Goal: Browse casually

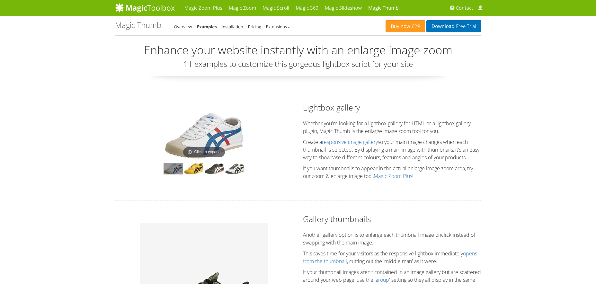
click at [205, 140] on img at bounding box center [204, 135] width 80 height 48
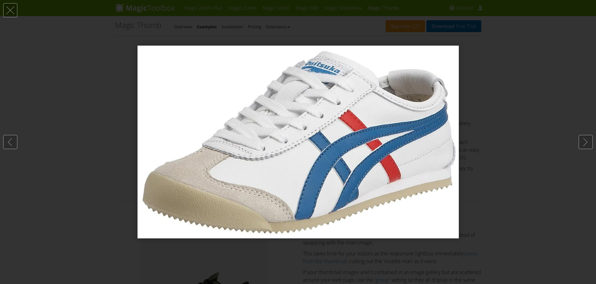
click at [528, 105] on div at bounding box center [298, 142] width 596 height 284
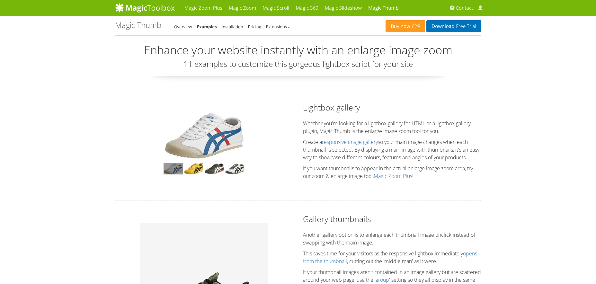
click at [222, 132] on img at bounding box center [204, 135] width 80 height 48
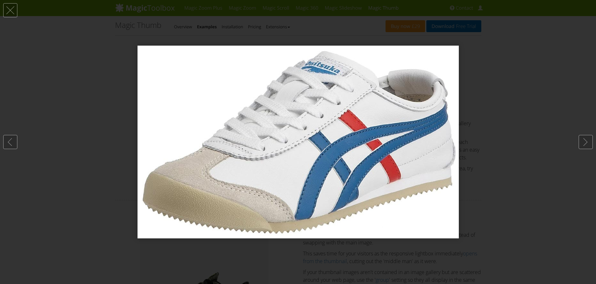
click at [523, 129] on div at bounding box center [298, 142] width 596 height 284
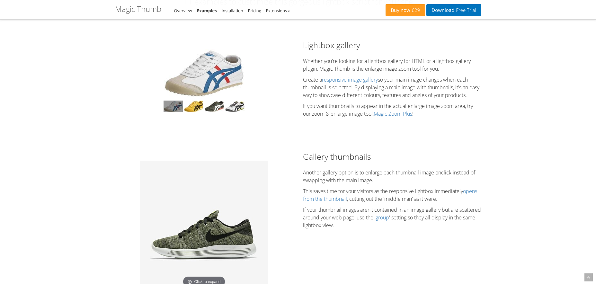
scroll to position [98, 0]
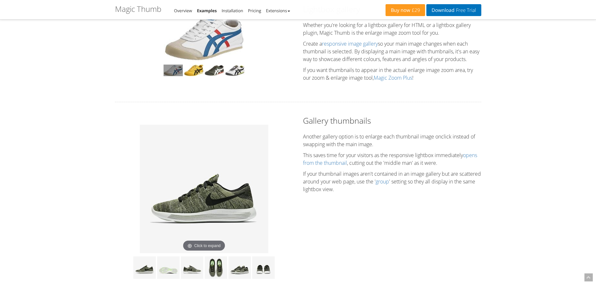
click at [211, 200] on img at bounding box center [204, 189] width 129 height 129
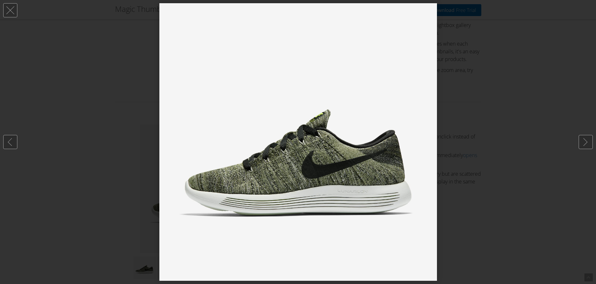
click at [518, 169] on div at bounding box center [298, 142] width 596 height 284
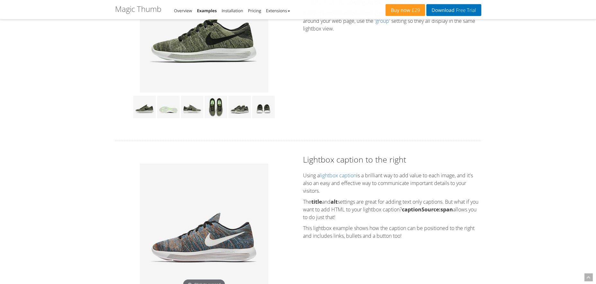
scroll to position [319, 0]
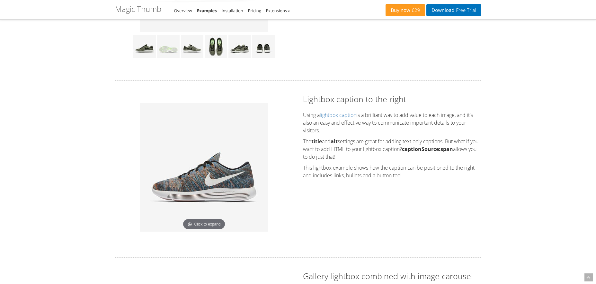
click at [221, 153] on img at bounding box center [204, 167] width 129 height 129
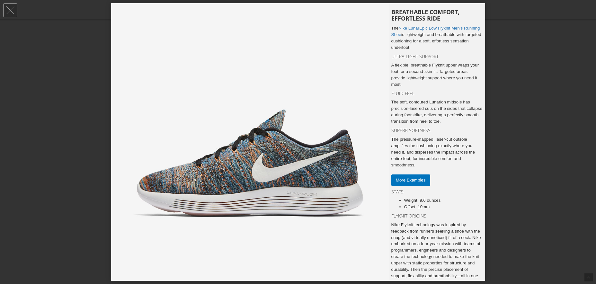
click at [509, 159] on div at bounding box center [298, 142] width 596 height 284
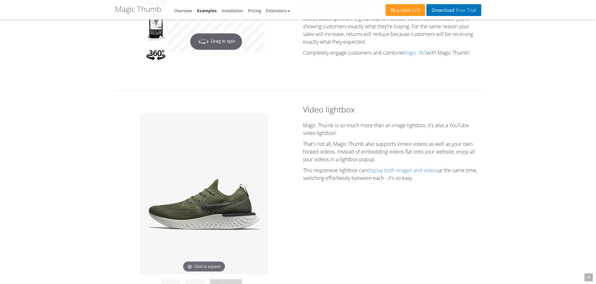
scroll to position [797, 0]
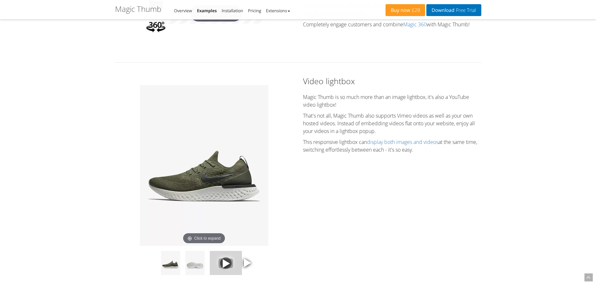
click at [201, 158] on img at bounding box center [204, 165] width 129 height 161
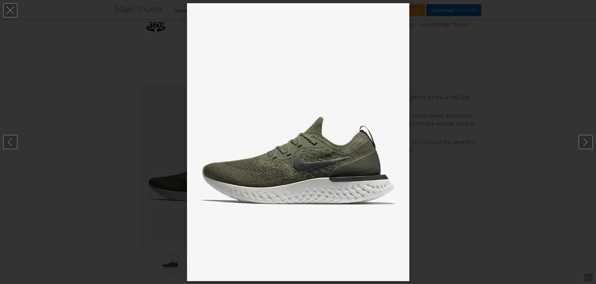
click at [491, 191] on div at bounding box center [298, 142] width 596 height 284
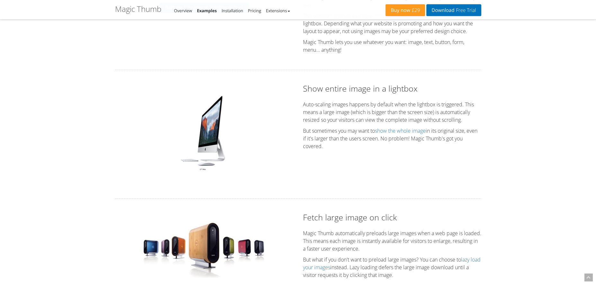
scroll to position [1146, 0]
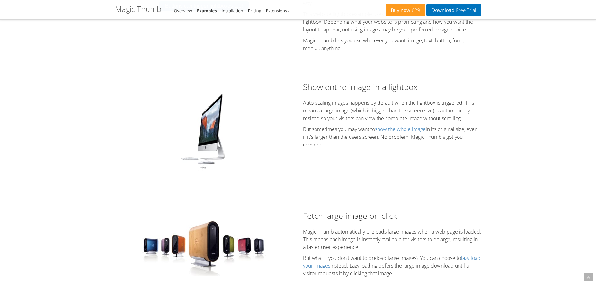
click at [204, 133] on img at bounding box center [204, 131] width 54 height 80
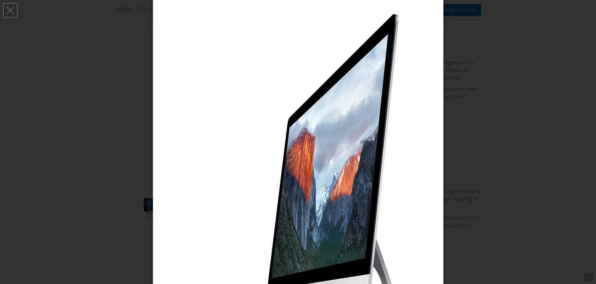
scroll to position [1187, 0]
click at [515, 159] on div at bounding box center [298, 142] width 596 height 284
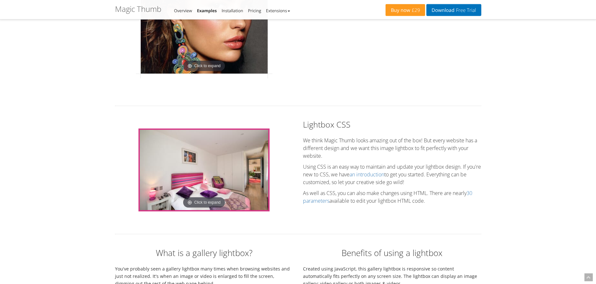
scroll to position [1609, 0]
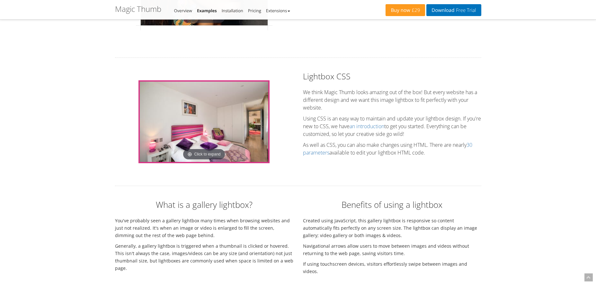
click at [205, 131] on img at bounding box center [204, 122] width 129 height 80
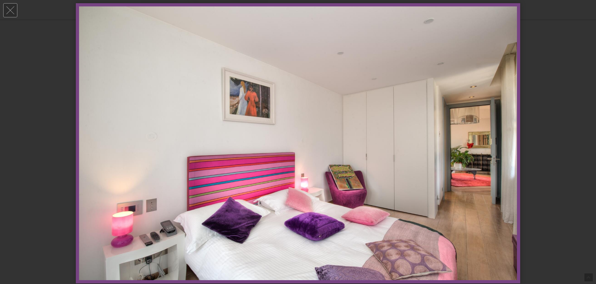
click at [575, 144] on div at bounding box center [298, 142] width 596 height 284
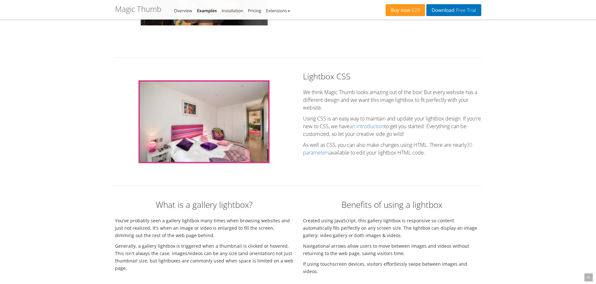
click at [210, 139] on img at bounding box center [204, 122] width 129 height 80
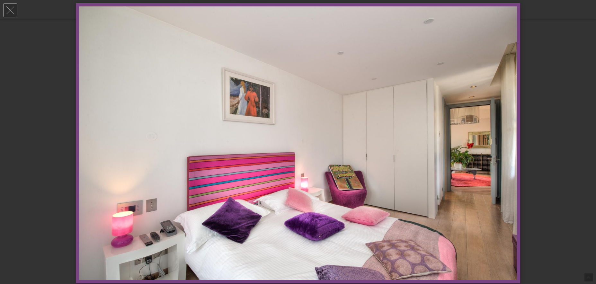
click at [546, 141] on div at bounding box center [298, 142] width 596 height 284
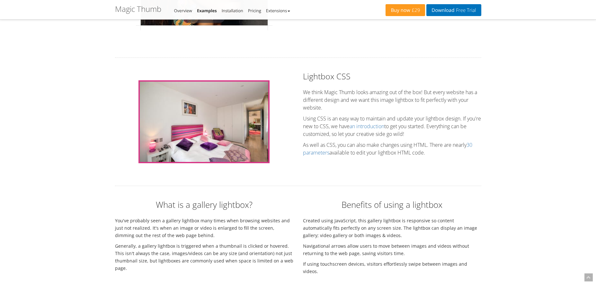
click at [198, 139] on img at bounding box center [204, 122] width 129 height 80
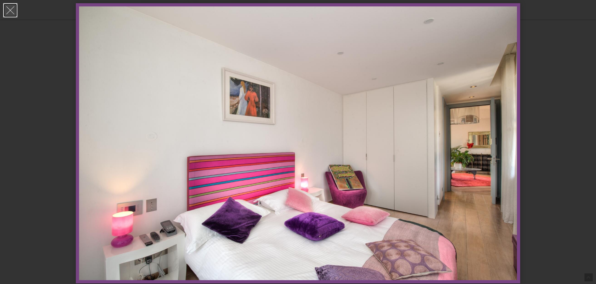
click at [13, 10] on link at bounding box center [10, 10] width 14 height 14
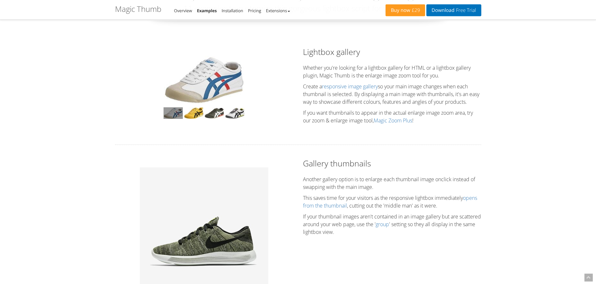
scroll to position [0, 0]
